Goal: Task Accomplishment & Management: Complete application form

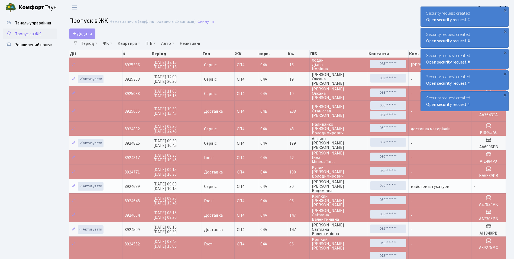
select select "25"
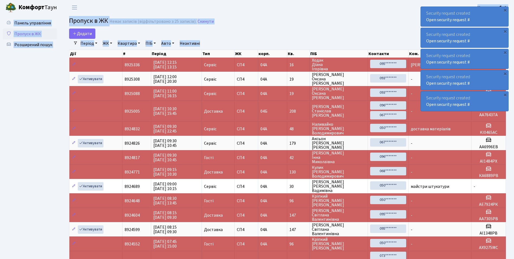
click at [439, 91] on body "Комфорт Таун Консьєрж б. 4. Мій обліковий запис Вийти Панель управління Пропуск…" at bounding box center [257, 191] width 514 height 382
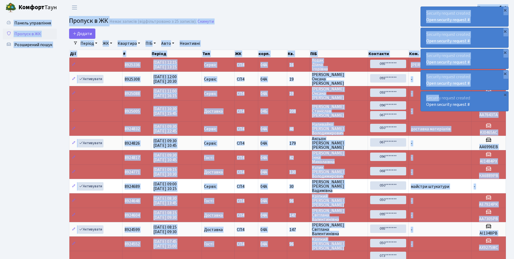
click at [288, 34] on div "Додати" at bounding box center [213, 33] width 289 height 10
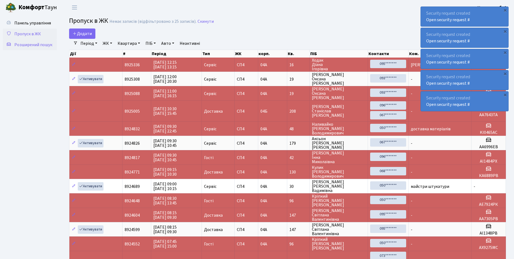
click at [20, 42] on span "Розширений пошук" at bounding box center [33, 45] width 38 height 6
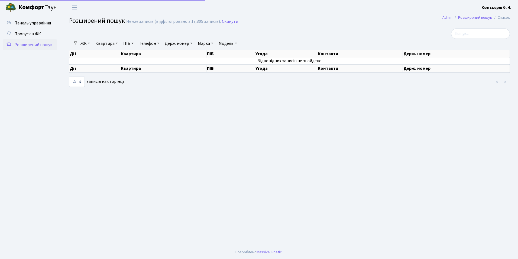
select select "25"
click at [26, 32] on span "Пропуск в ЖК" at bounding box center [27, 34] width 27 height 6
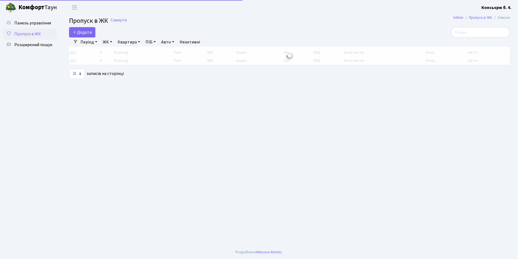
select select "25"
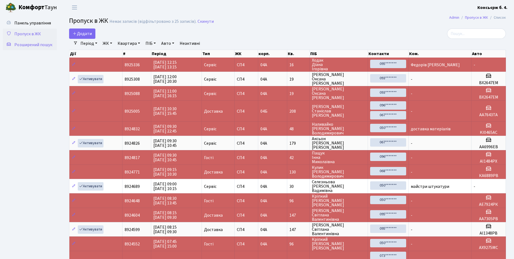
drag, startPoint x: 33, startPoint y: 47, endPoint x: 53, endPoint y: 47, distance: 20.6
click at [33, 47] on span "Розширений пошук" at bounding box center [33, 45] width 38 height 6
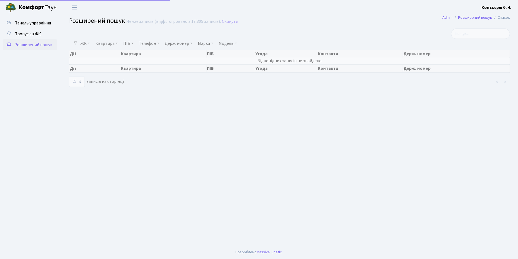
select select "25"
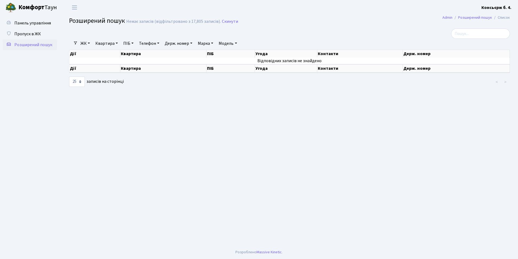
click at [176, 44] on link "Держ. номер" at bounding box center [179, 43] width 32 height 9
type input "6"
click at [49, 76] on ul "Панель управління Пропуск в ЖК Розширений пошук" at bounding box center [30, 130] width 54 height 225
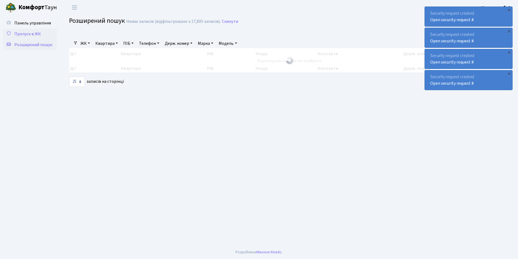
click at [26, 36] on span "Пропуск в ЖК" at bounding box center [27, 34] width 27 height 6
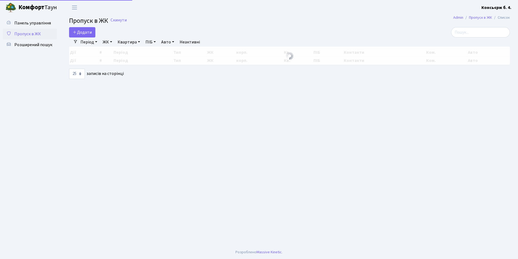
select select "25"
click at [79, 35] on span "Додати" at bounding box center [82, 32] width 19 height 6
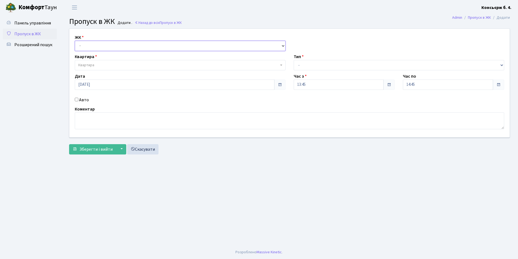
click at [91, 48] on select "- СП4, Столичне шосе, 5" at bounding box center [180, 46] width 211 height 10
select select "325"
click at [75, 41] on select "- СП4, Столичне шосе, 5" at bounding box center [180, 46] width 211 height 10
select select
click at [85, 63] on span "Квартира" at bounding box center [86, 64] width 16 height 5
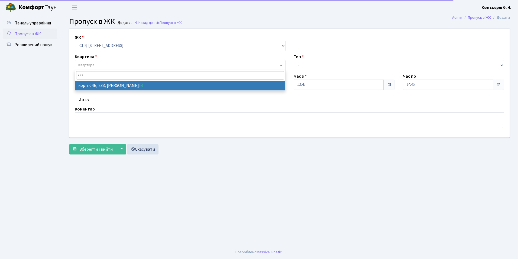
type input "233"
select select "21261"
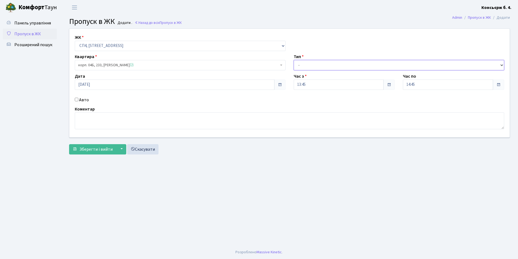
click at [319, 64] on select "- Доставка Таксі Гості Сервіс" at bounding box center [399, 65] width 211 height 10
select select "18"
click at [294, 60] on select "- Доставка Таксі Гості Сервіс" at bounding box center [399, 65] width 211 height 10
click at [75, 99] on input "Авто" at bounding box center [77, 100] width 4 height 4
checkbox input "true"
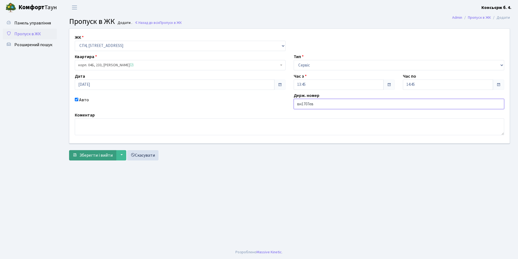
type input "вн1707ев"
click at [90, 152] on span "Зберегти і вийти" at bounding box center [95, 155] width 33 height 6
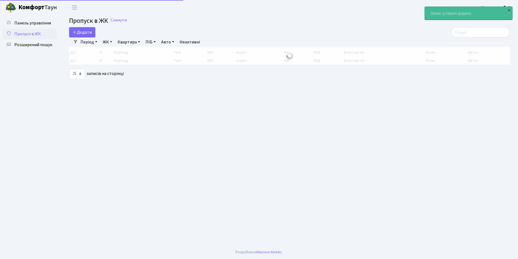
select select "25"
